Goal: Navigation & Orientation: Go to known website

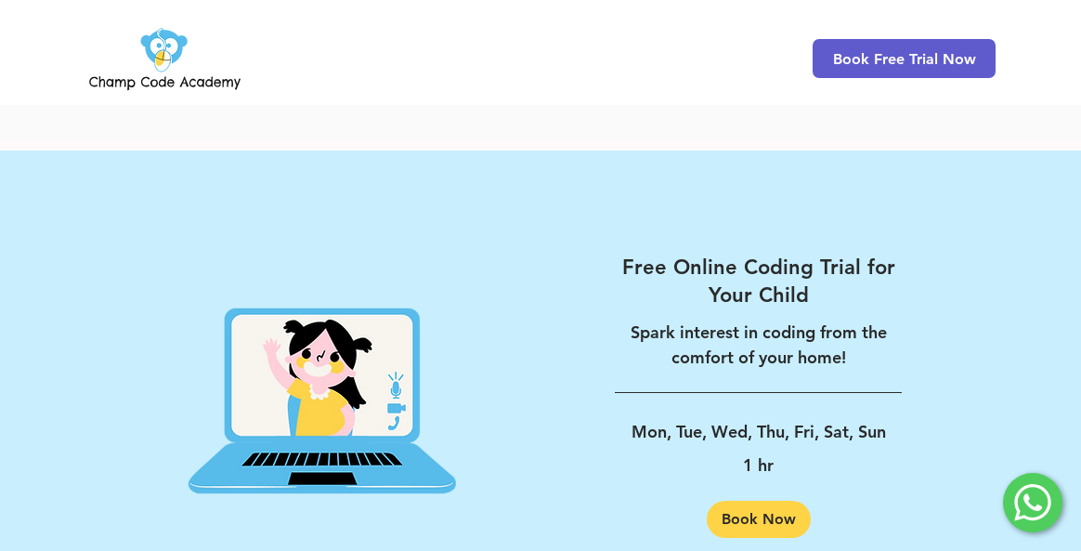
scroll to position [2833, 0]
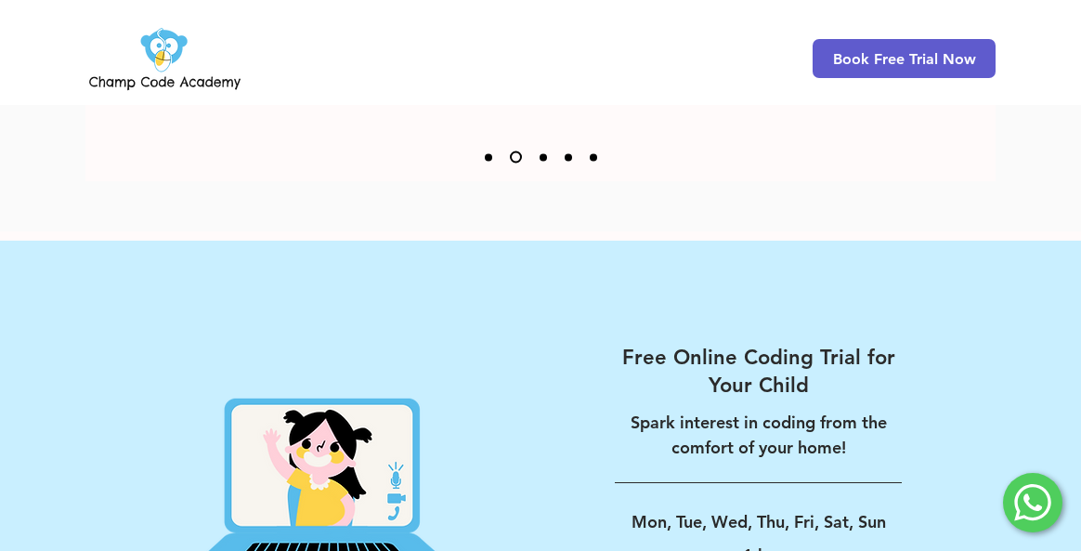
click at [159, 46] on img at bounding box center [164, 58] width 159 height 72
